Goal: Task Accomplishment & Management: Manage account settings

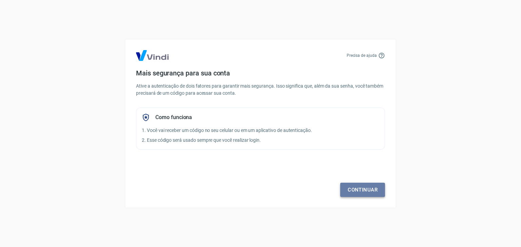
click at [369, 189] on link "Continuar" at bounding box center [362, 190] width 45 height 14
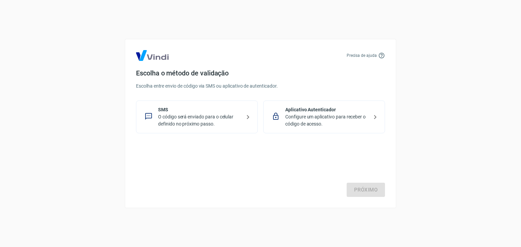
click at [297, 125] on p "Configure um aplicativo para receber o código de acesso." at bounding box center [326, 121] width 83 height 14
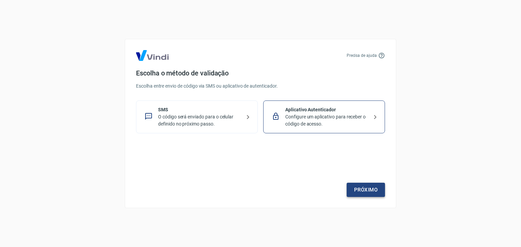
click at [357, 188] on link "Próximo" at bounding box center [365, 190] width 38 height 14
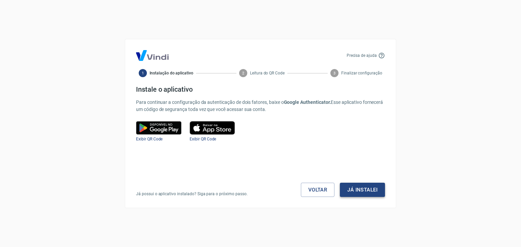
click at [363, 188] on button "Já instalei" at bounding box center [362, 190] width 45 height 14
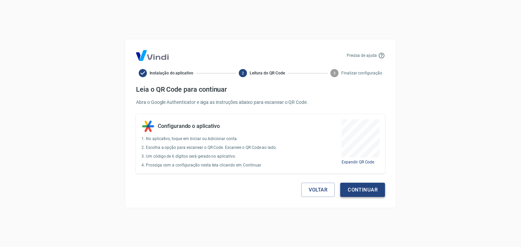
click at [361, 189] on button "Continuar" at bounding box center [362, 190] width 45 height 14
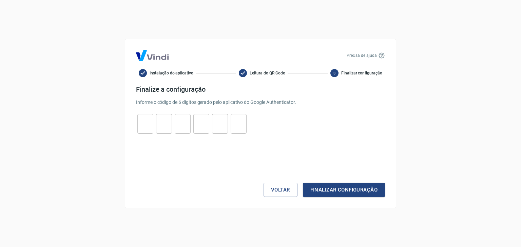
click at [147, 127] on input "tel" at bounding box center [145, 124] width 16 height 15
type input "5"
type input "8"
type input "6"
type input "8"
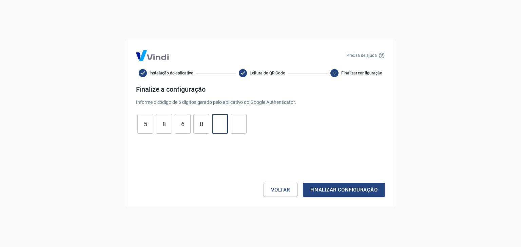
type input "0"
type input "1"
click at [345, 189] on button "Finalizar configuração" at bounding box center [344, 190] width 82 height 14
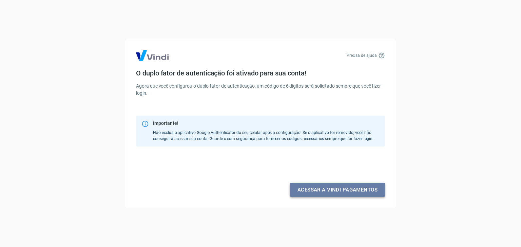
click at [334, 192] on link "Acessar a Vindi pagamentos" at bounding box center [337, 190] width 95 height 14
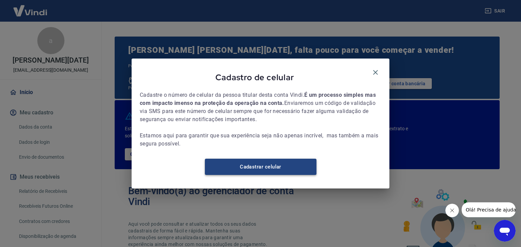
click at [268, 174] on link "Cadastrar celular" at bounding box center [260, 167] width 111 height 16
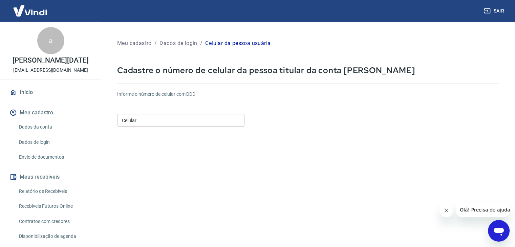
click at [192, 125] on input "Celular" at bounding box center [180, 120] width 127 height 13
type input "[PHONE_NUMBER]"
click at [343, 126] on div "Informe o número de celular com DDD Celular [PHONE_NUMBER] Celular" at bounding box center [308, 109] width 382 height 37
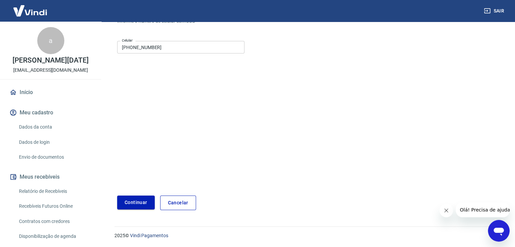
click at [146, 201] on button "Continuar" at bounding box center [136, 203] width 38 height 14
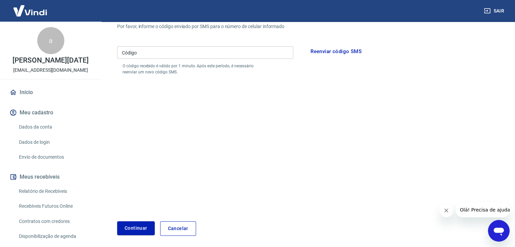
scroll to position [5, 0]
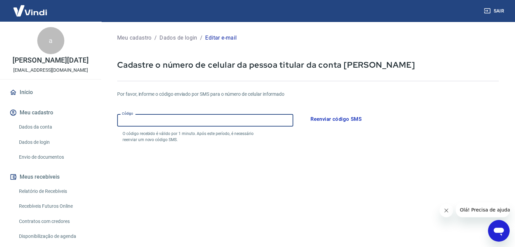
click at [208, 117] on input "Código" at bounding box center [205, 120] width 176 height 13
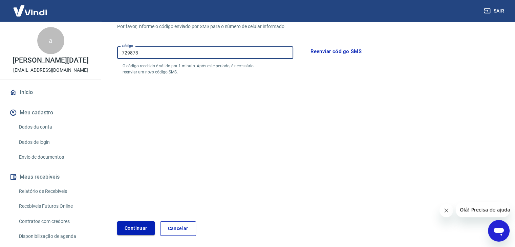
type input "729873"
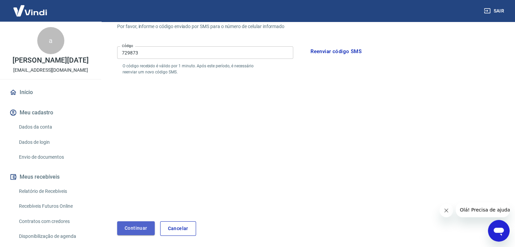
click at [144, 231] on button "Continuar" at bounding box center [136, 229] width 38 height 14
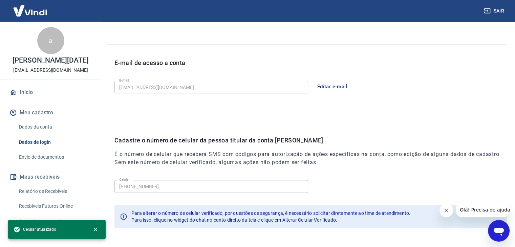
scroll to position [186, 0]
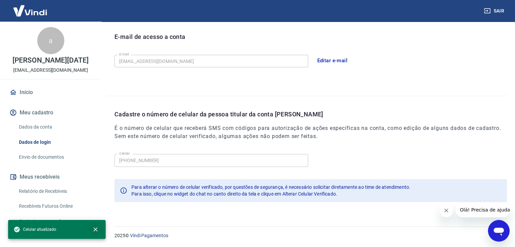
click at [96, 228] on icon "close" at bounding box center [95, 229] width 7 height 7
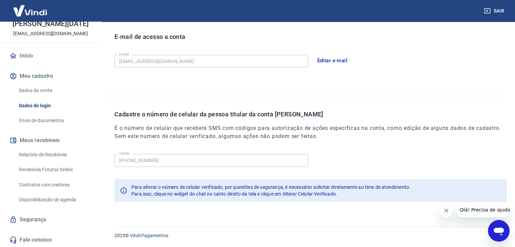
scroll to position [0, 0]
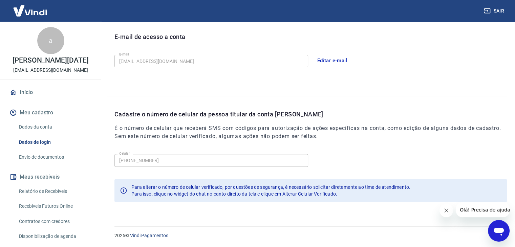
click at [33, 91] on link "Início" at bounding box center [50, 92] width 85 height 15
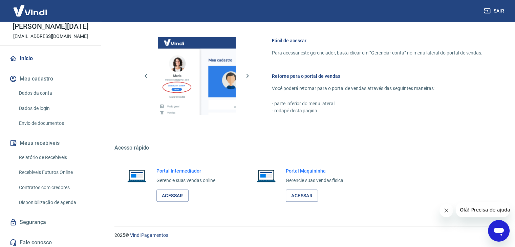
scroll to position [37, 0]
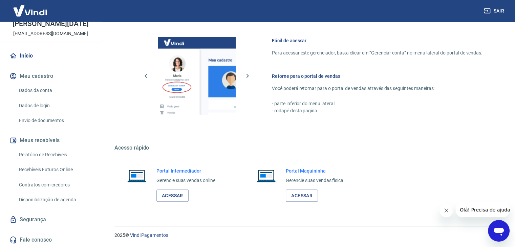
click at [52, 140] on button "Meus recebíveis" at bounding box center [50, 140] width 85 height 15
click at [50, 156] on link "Relatório de Recebíveis" at bounding box center [54, 155] width 77 height 14
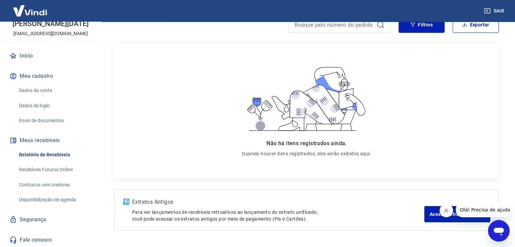
scroll to position [89, 0]
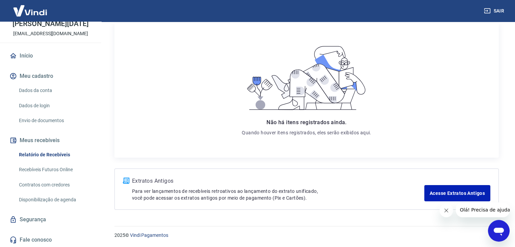
click at [55, 171] on link "Recebíveis Futuros Online" at bounding box center [54, 170] width 77 height 14
